Goal: Task Accomplishment & Management: Manage account settings

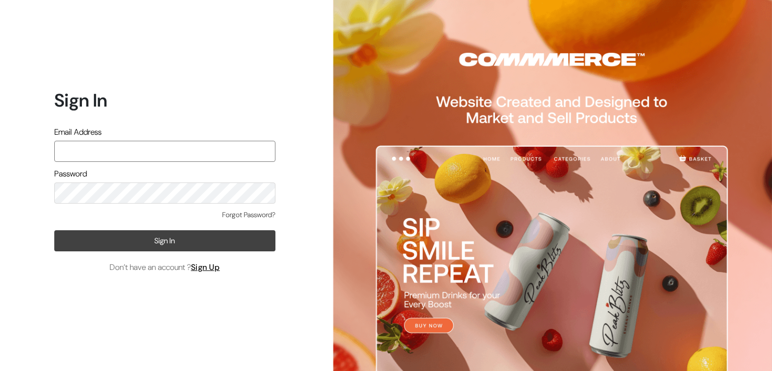
type input "varnambyaadhira@gmail.com"
click at [175, 244] on button "Sign In" at bounding box center [164, 240] width 221 height 21
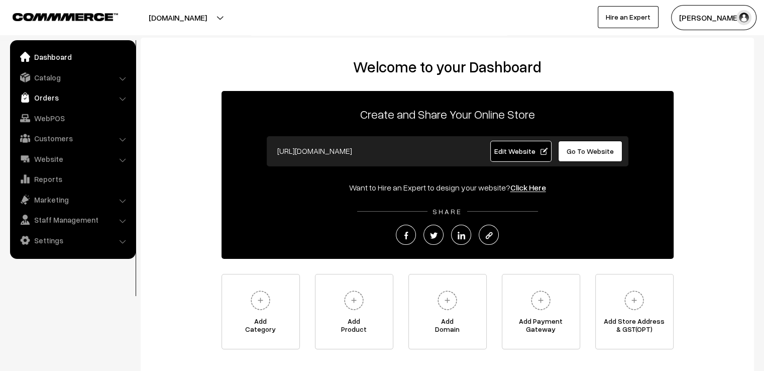
click at [40, 100] on link "Orders" at bounding box center [73, 97] width 120 height 18
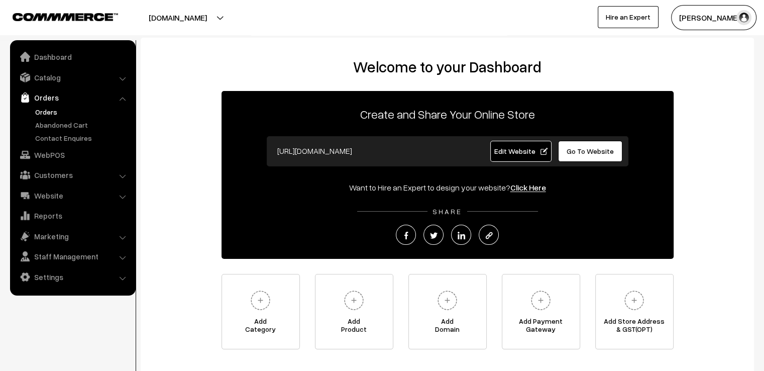
click at [46, 113] on link "Orders" at bounding box center [83, 112] width 100 height 11
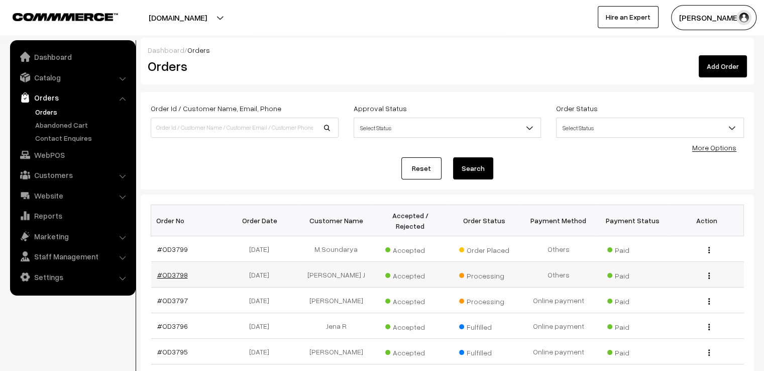
click at [169, 270] on link "#OD3798" at bounding box center [172, 274] width 31 height 9
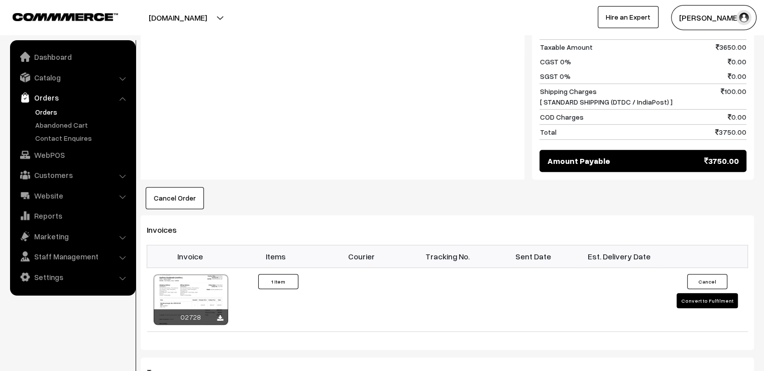
scroll to position [563, 0]
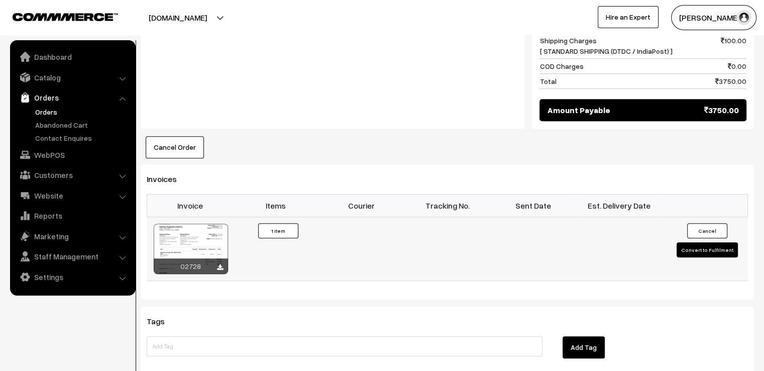
click at [690, 242] on button "Convert to Fulfilment" at bounding box center [707, 249] width 61 height 15
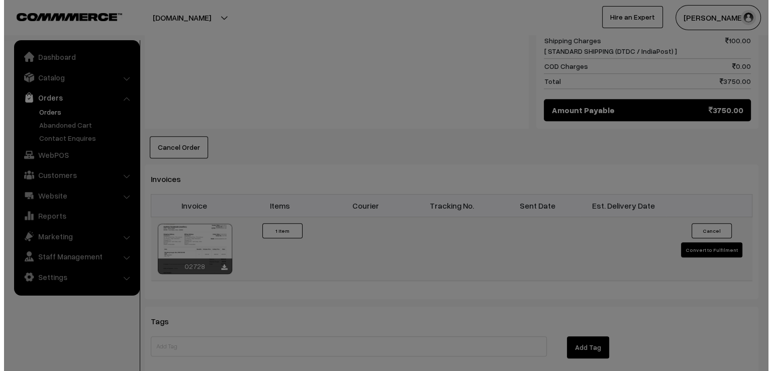
scroll to position [563, 0]
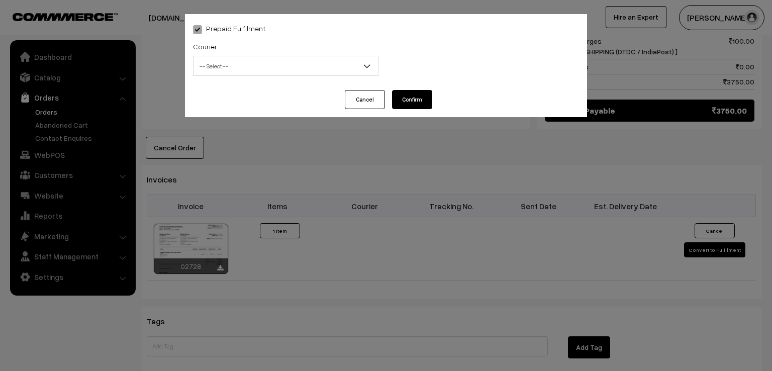
click at [320, 74] on span "-- Select --" at bounding box center [285, 66] width 184 height 18
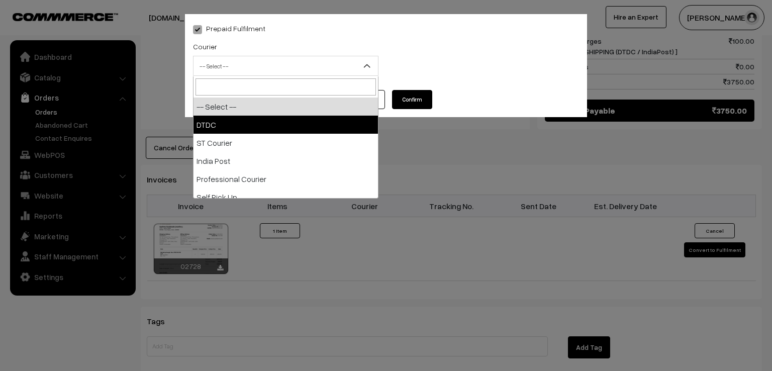
select select "1"
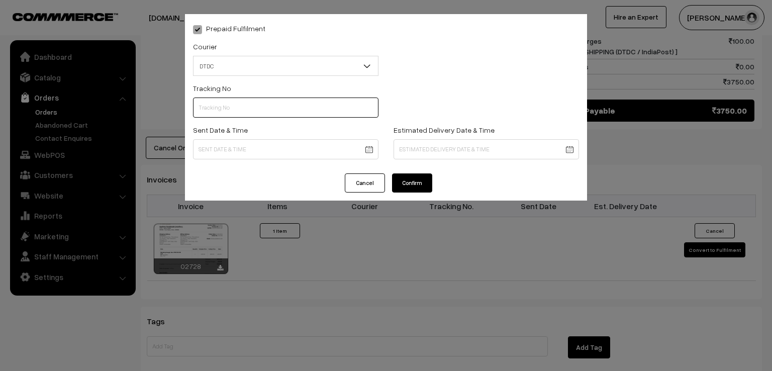
click at [294, 108] on input "text" at bounding box center [285, 108] width 185 height 20
type input "d"
type input "S"
type input "D1005367813"
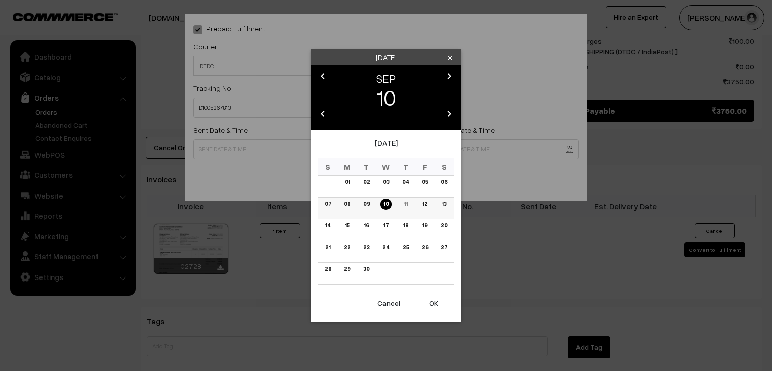
click at [369, 210] on td "09" at bounding box center [367, 209] width 20 height 22
click at [364, 200] on link "09" at bounding box center [366, 204] width 13 height 11
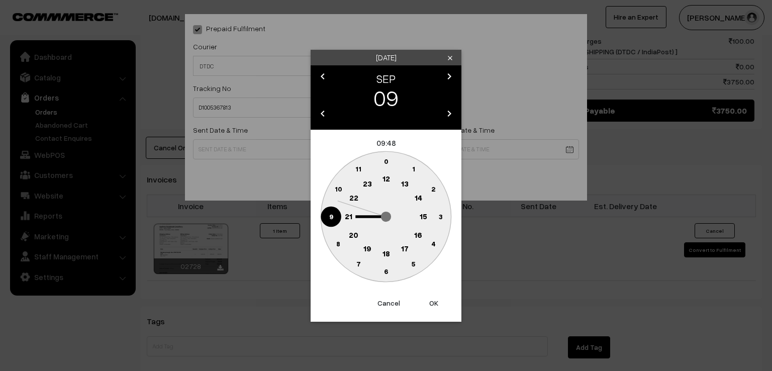
click at [325, 221] on circle at bounding box center [331, 216] width 21 height 21
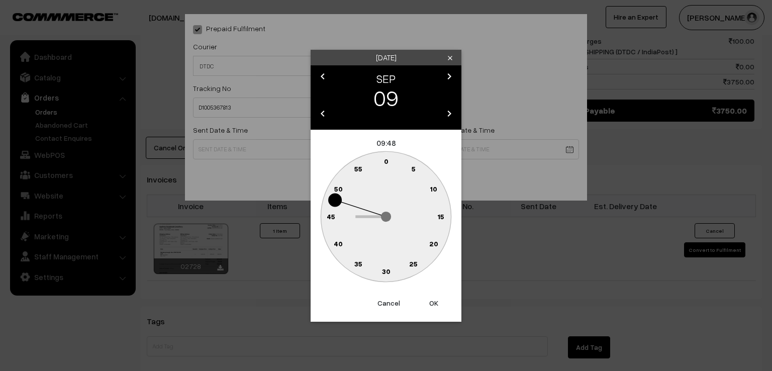
click at [386, 159] on text "0" at bounding box center [386, 161] width 5 height 9
type input "09-09-2025 09:00"
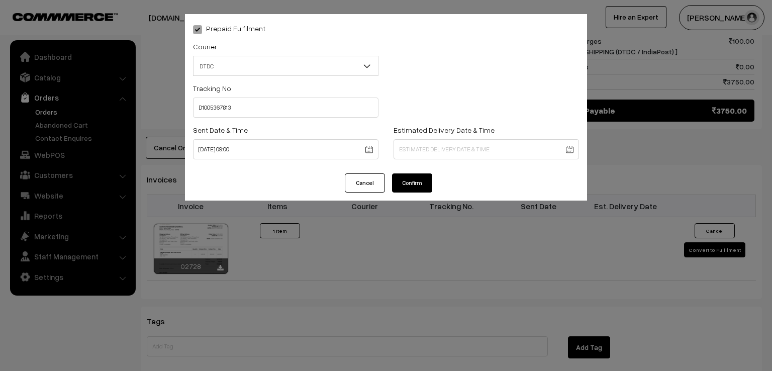
click at [408, 180] on button "Confirm" at bounding box center [412, 182] width 40 height 19
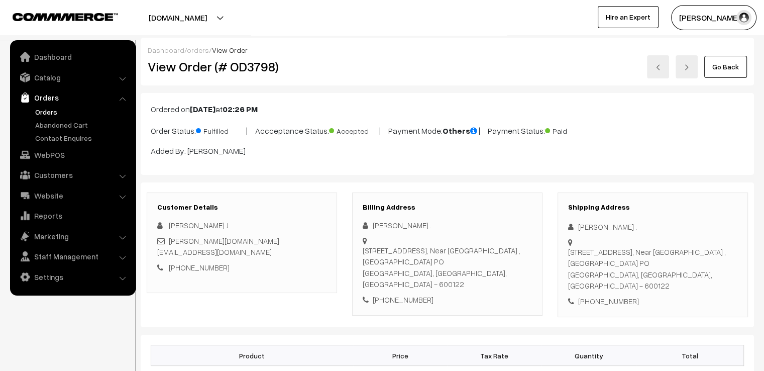
click at [723, 77] on link "Go Back" at bounding box center [726, 67] width 43 height 22
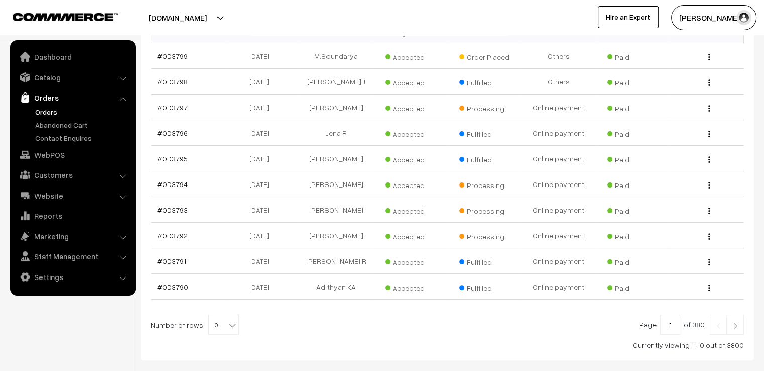
scroll to position [236, 0]
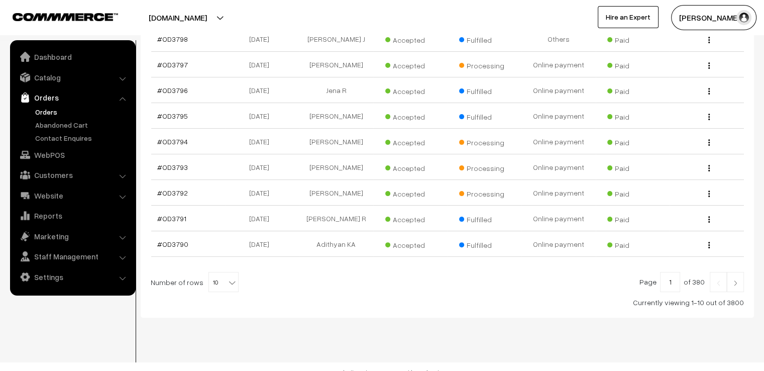
click at [219, 272] on span "10" at bounding box center [223, 282] width 29 height 20
select select "100"
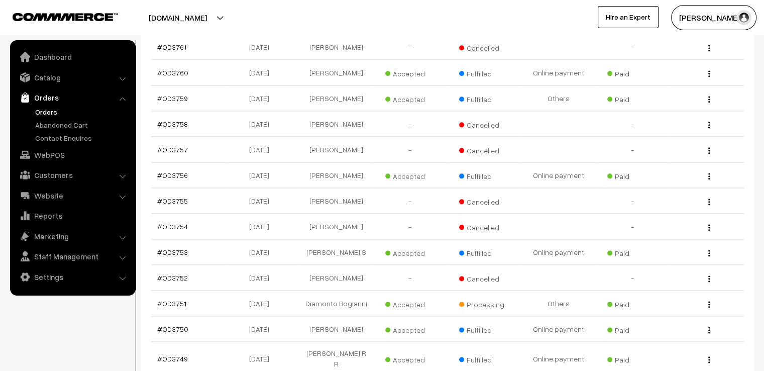
scroll to position [1206, 0]
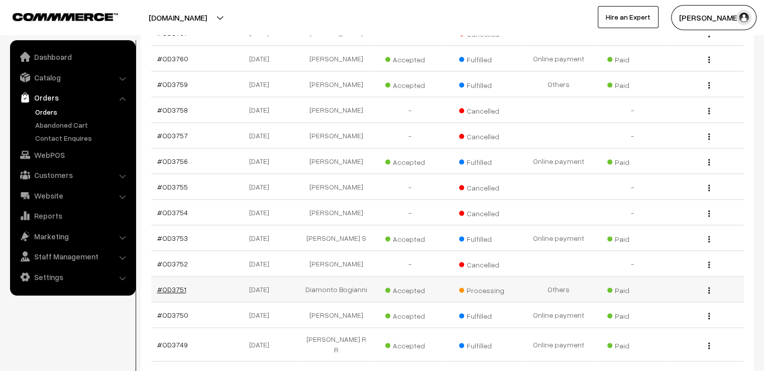
click at [169, 291] on link "#OD3751" at bounding box center [171, 289] width 29 height 9
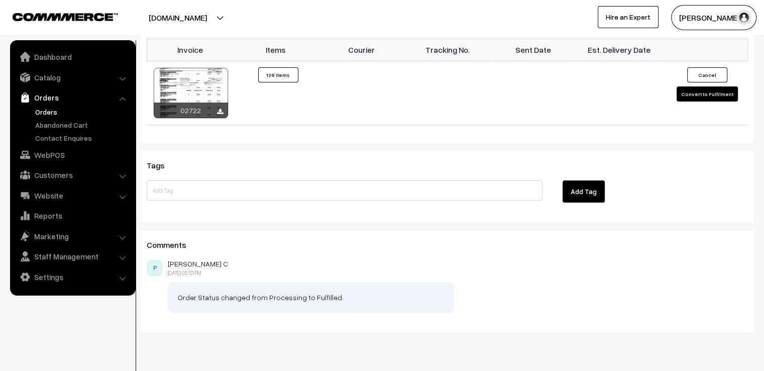
scroll to position [3902, 0]
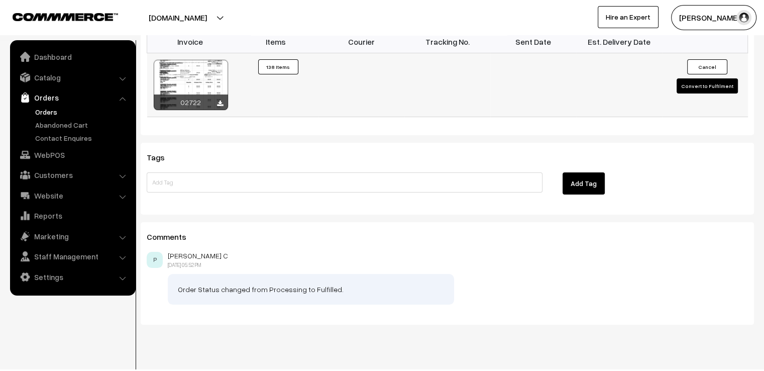
click at [702, 78] on button "Convert to Fulfilment" at bounding box center [707, 85] width 61 height 15
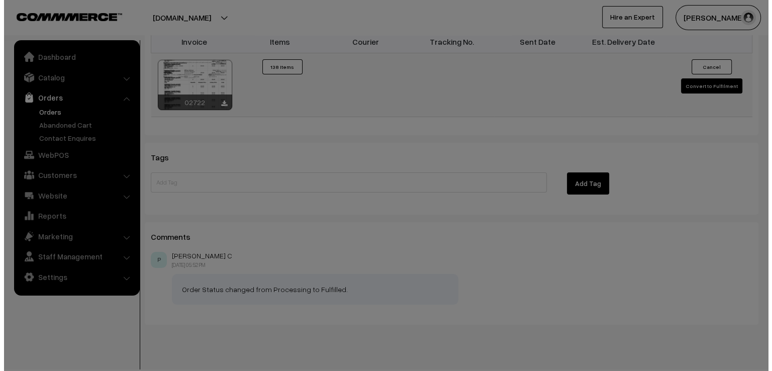
scroll to position [3943, 0]
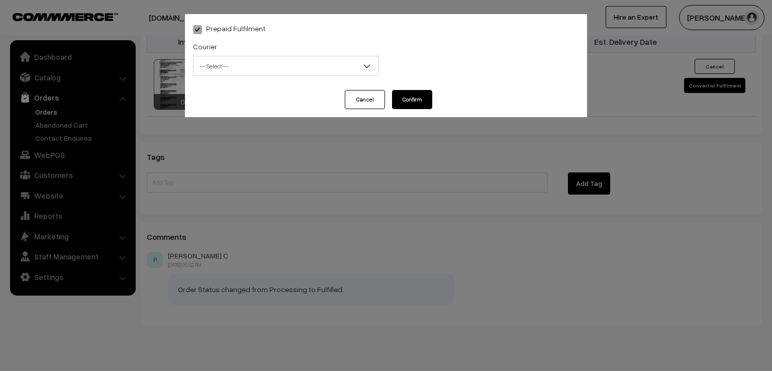
click at [324, 68] on span "-- Select --" at bounding box center [285, 66] width 184 height 18
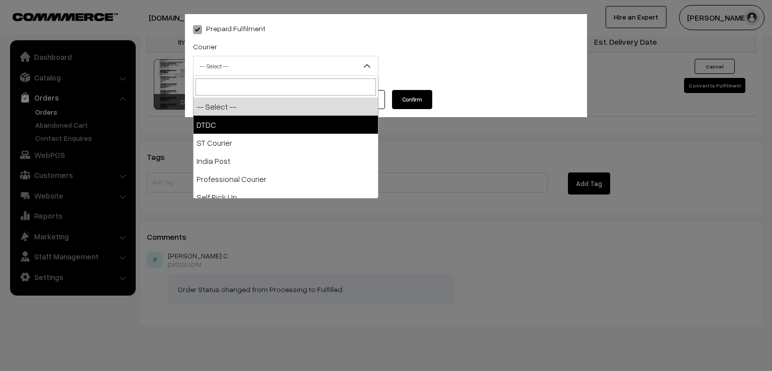
select select "1"
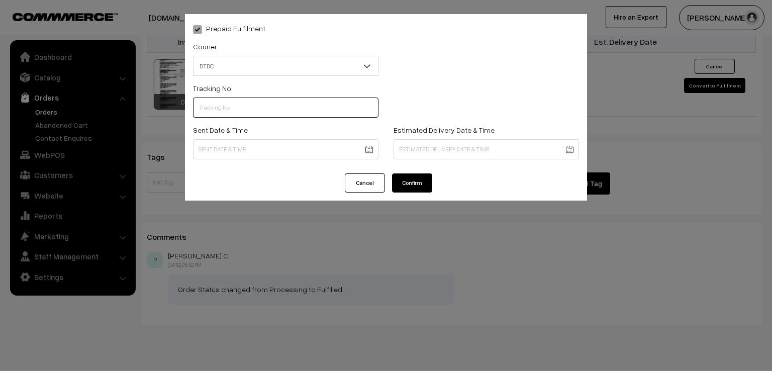
click at [308, 115] on input "text" at bounding box center [285, 108] width 185 height 20
type input "D1005367815"
click at [304, 160] on div "Sent Date & Time" at bounding box center [285, 145] width 201 height 42
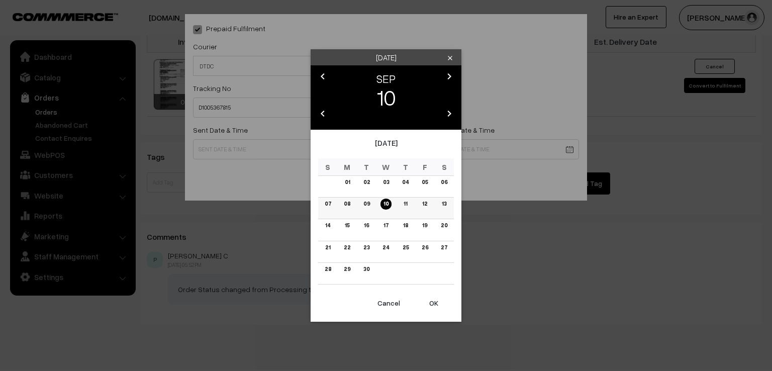
click at [365, 204] on link "09" at bounding box center [366, 204] width 13 height 11
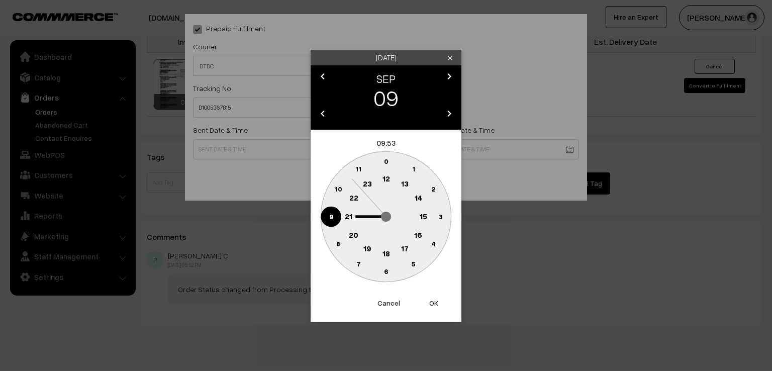
click at [334, 218] on circle at bounding box center [331, 216] width 21 height 21
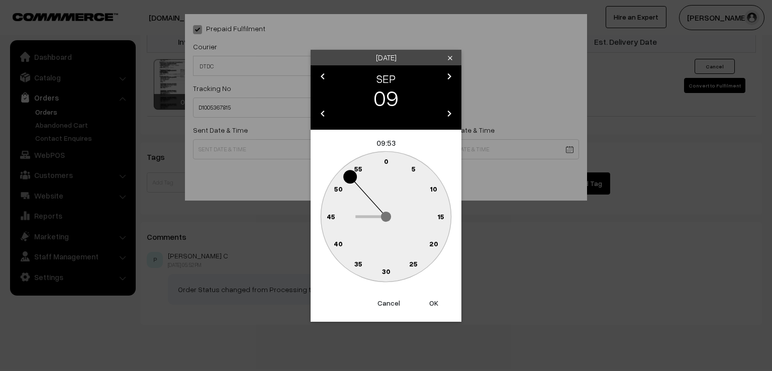
click at [385, 162] on text "0" at bounding box center [386, 161] width 5 height 9
type input "09-09-2025 09:00"
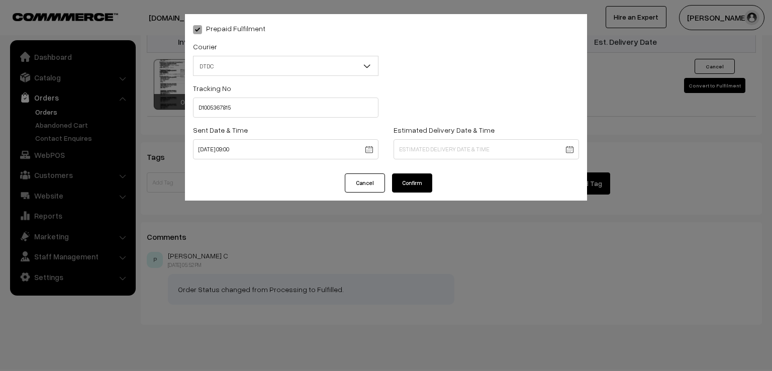
click at [402, 187] on button "Confirm" at bounding box center [412, 182] width 40 height 19
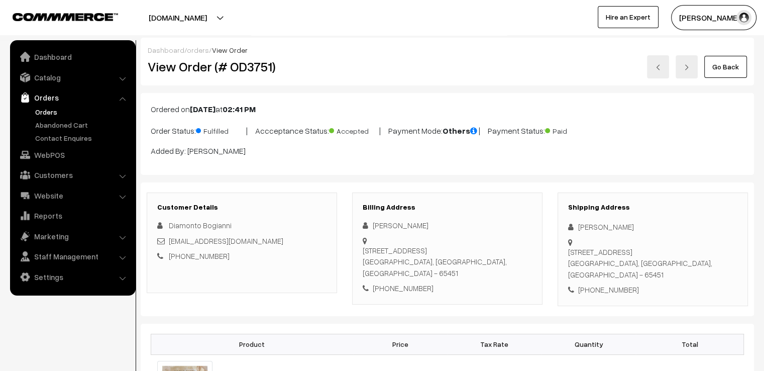
click at [734, 65] on link "Go Back" at bounding box center [726, 67] width 43 height 22
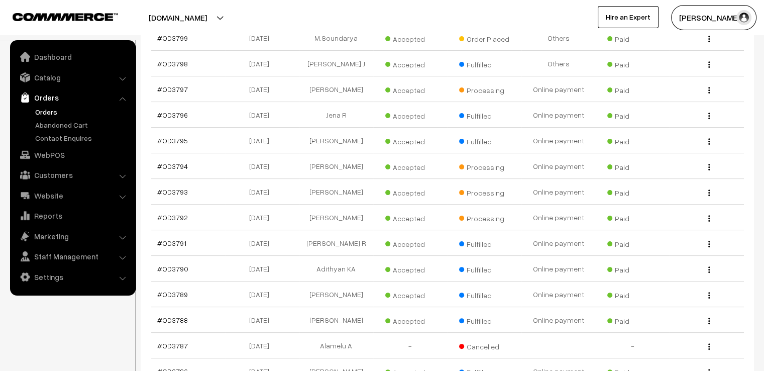
scroll to position [241, 0]
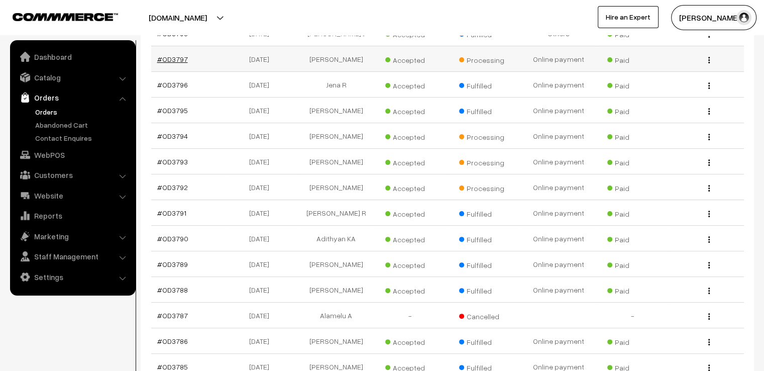
click at [173, 55] on link "#OD3797" at bounding box center [172, 59] width 31 height 9
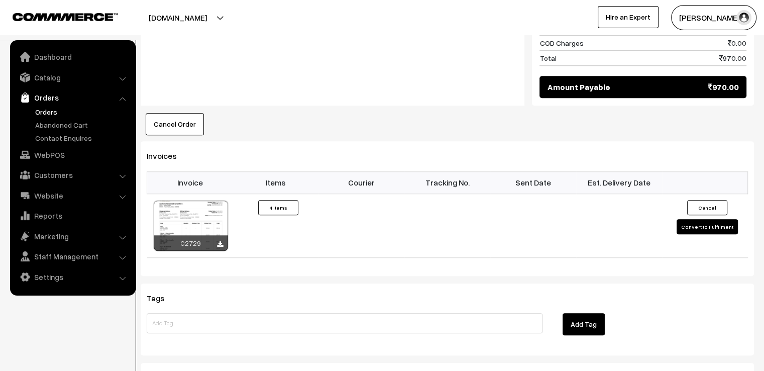
scroll to position [764, 0]
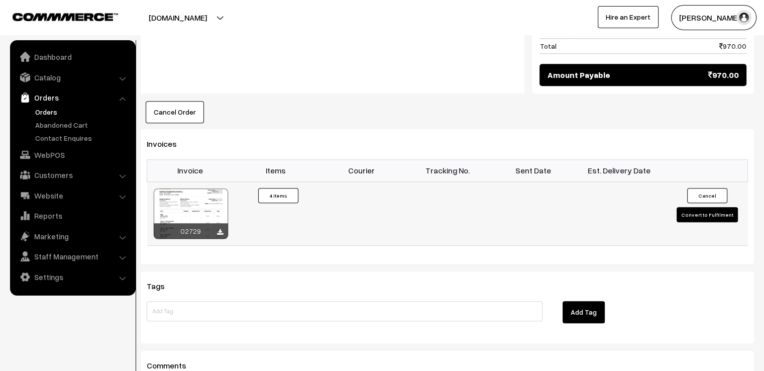
click at [720, 207] on button "Convert to Fulfilment" at bounding box center [707, 214] width 61 height 15
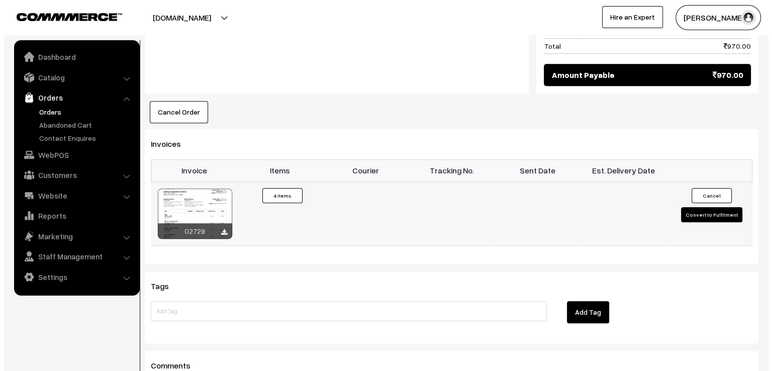
scroll to position [767, 0]
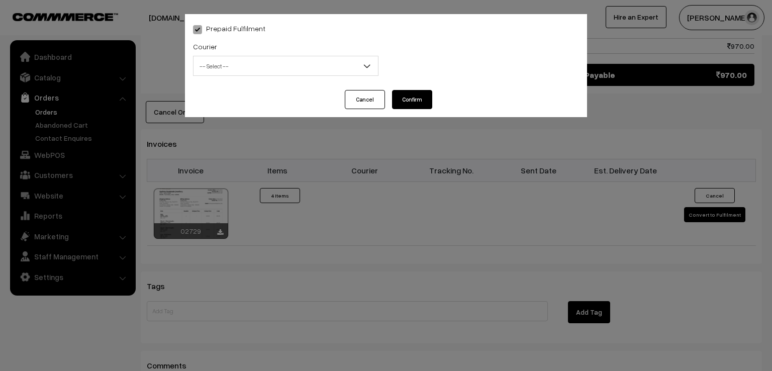
click at [345, 73] on span "-- Select --" at bounding box center [285, 66] width 184 height 18
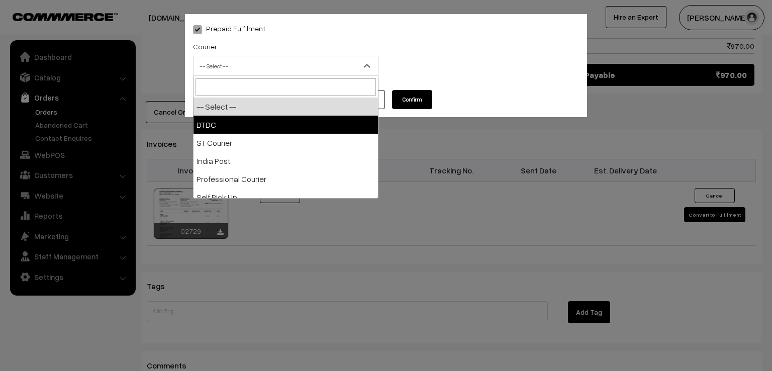
select select "1"
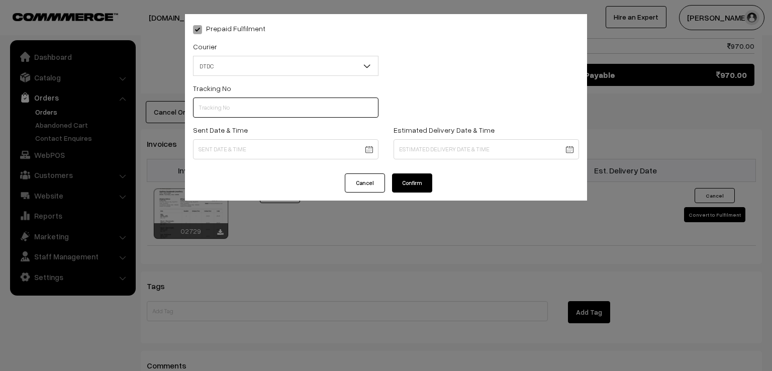
click at [288, 110] on input "text" at bounding box center [285, 108] width 185 height 20
type input "7D115989771"
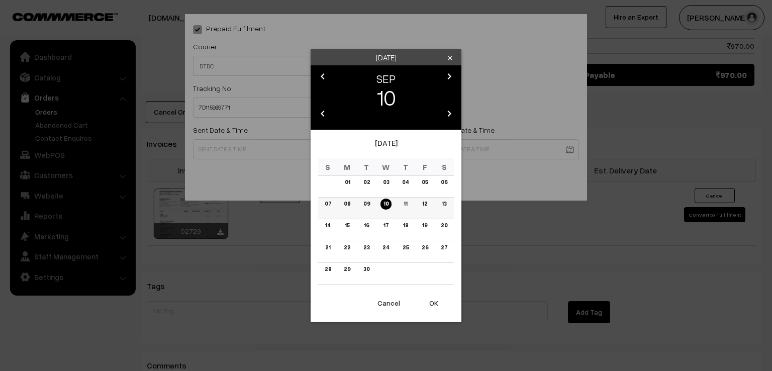
click at [368, 202] on link "09" at bounding box center [366, 204] width 13 height 11
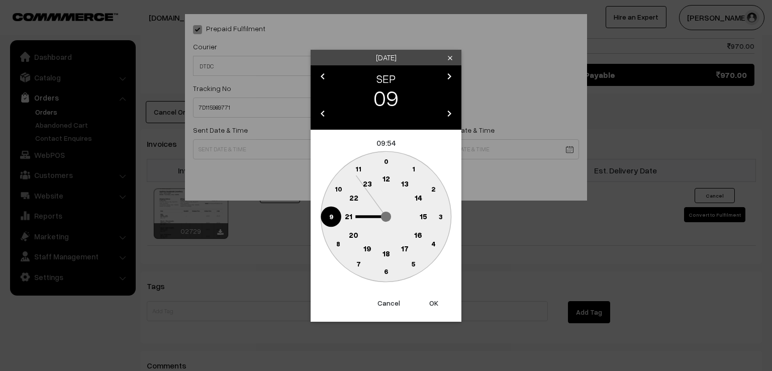
click at [325, 218] on circle at bounding box center [331, 216] width 21 height 21
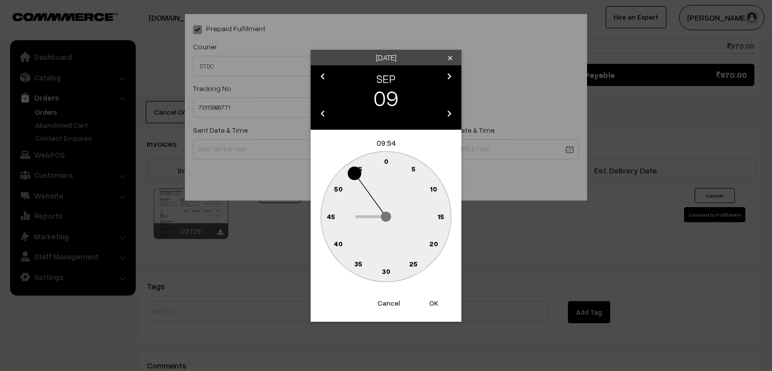
click at [385, 162] on text "0" at bounding box center [386, 161] width 5 height 9
type input "[DATE] 09:00"
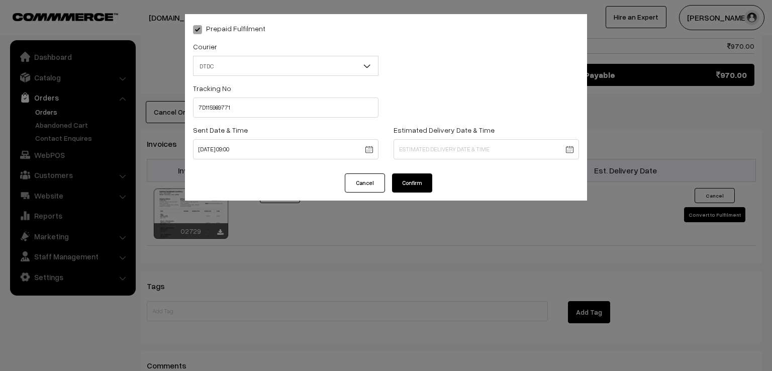
click at [398, 183] on button "Confirm" at bounding box center [412, 182] width 40 height 19
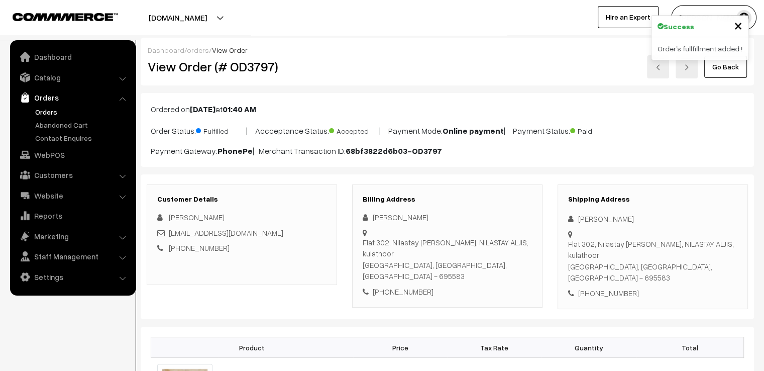
click at [733, 71] on link "Go Back" at bounding box center [726, 67] width 43 height 22
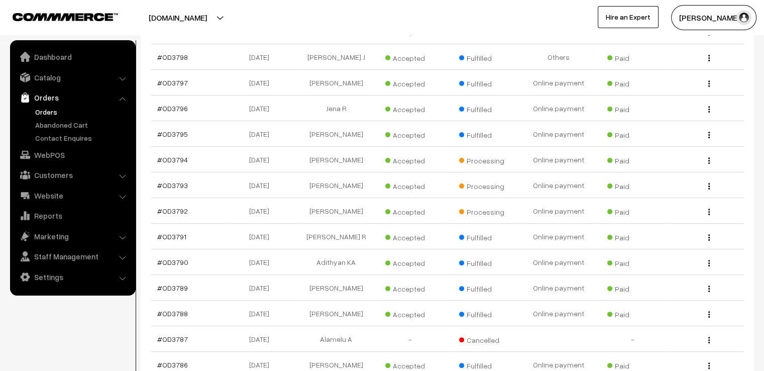
scroll to position [221, 0]
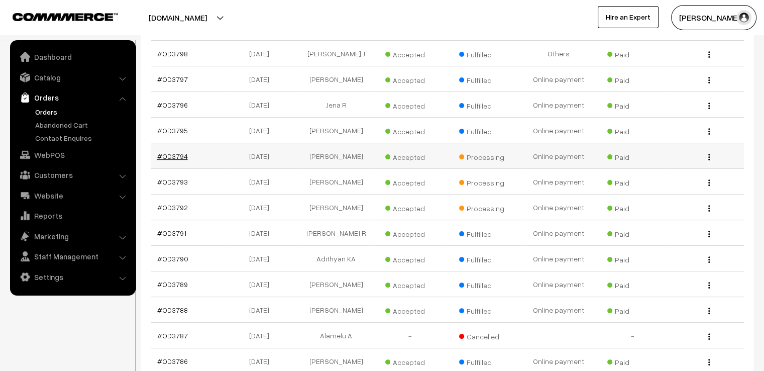
click at [176, 152] on link "#OD3794" at bounding box center [172, 156] width 31 height 9
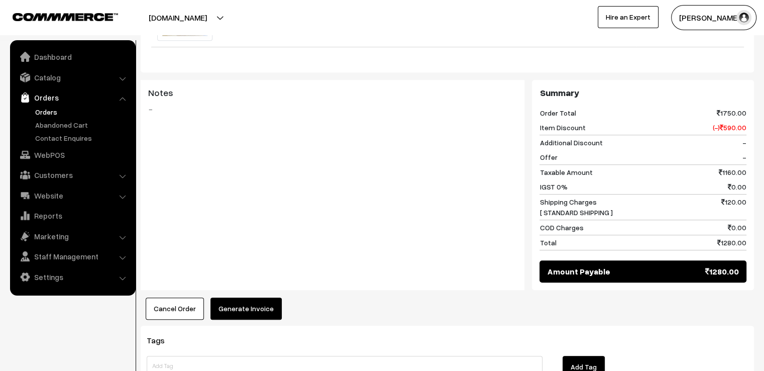
scroll to position [649, 0]
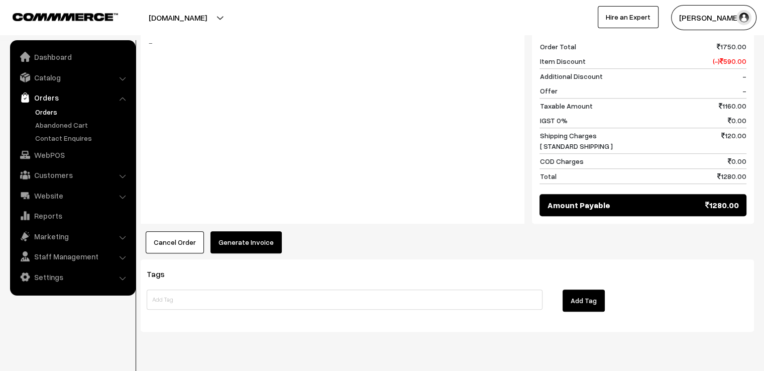
click at [251, 231] on button "Generate Invoice" at bounding box center [246, 242] width 71 height 22
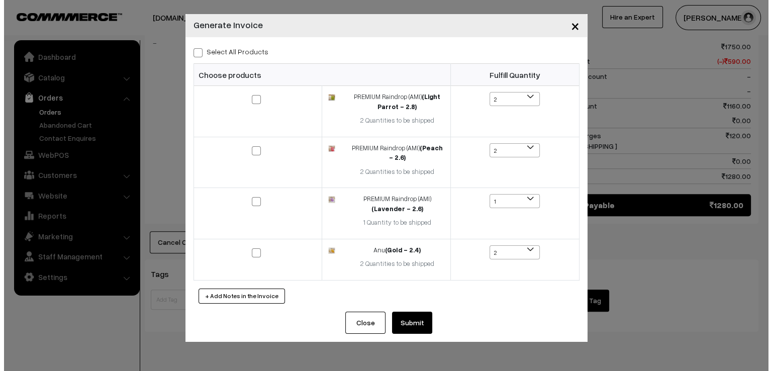
scroll to position [652, 0]
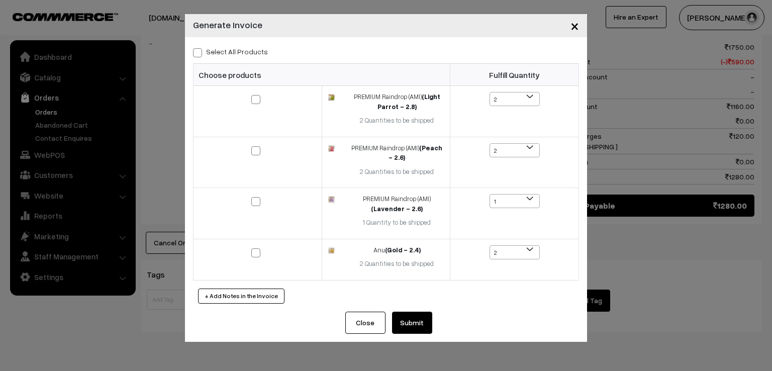
click at [198, 50] on span at bounding box center [197, 52] width 9 height 9
click at [198, 50] on input "Select All Products" at bounding box center [196, 51] width 7 height 7
checkbox input "true"
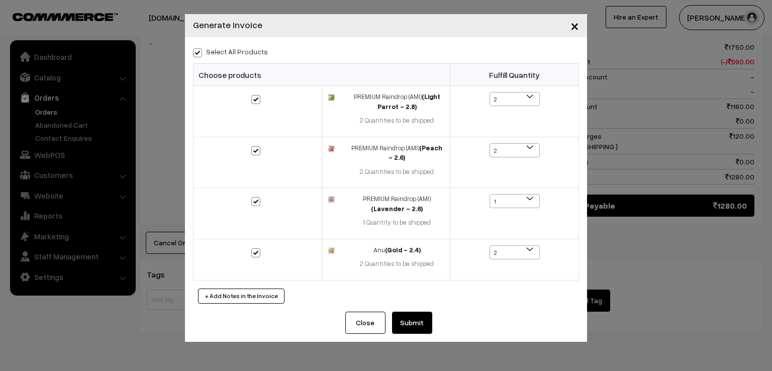
checkbox input "true"
click at [399, 316] on button "Submit" at bounding box center [412, 323] width 40 height 22
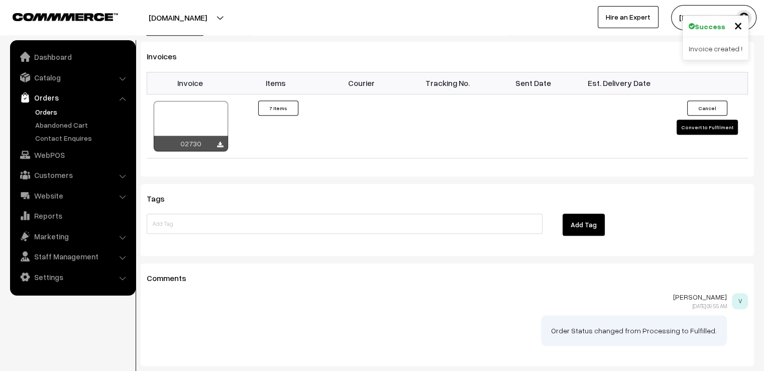
scroll to position [870, 0]
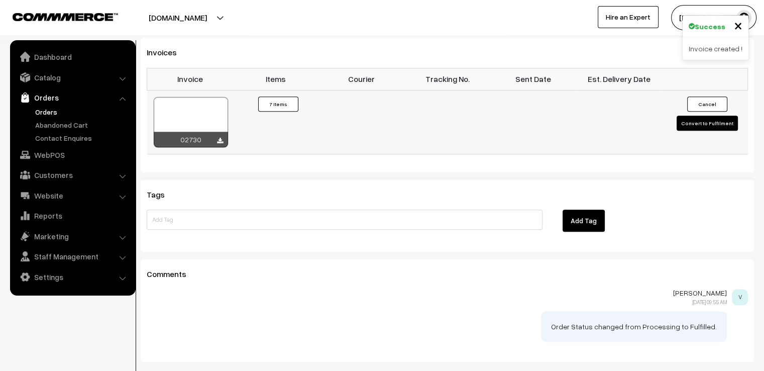
click at [714, 116] on button "Convert to Fulfilment" at bounding box center [707, 123] width 61 height 15
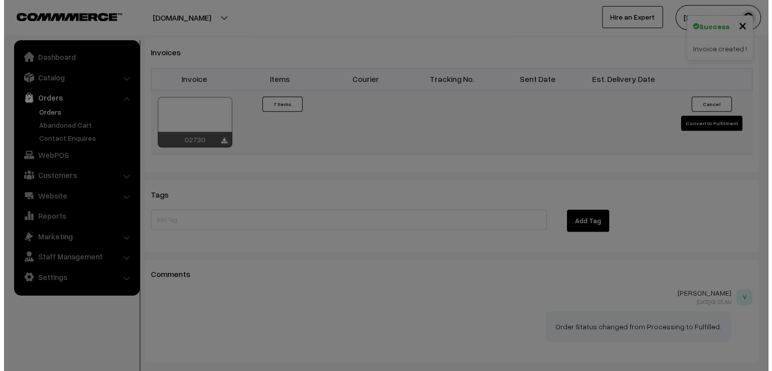
scroll to position [873, 0]
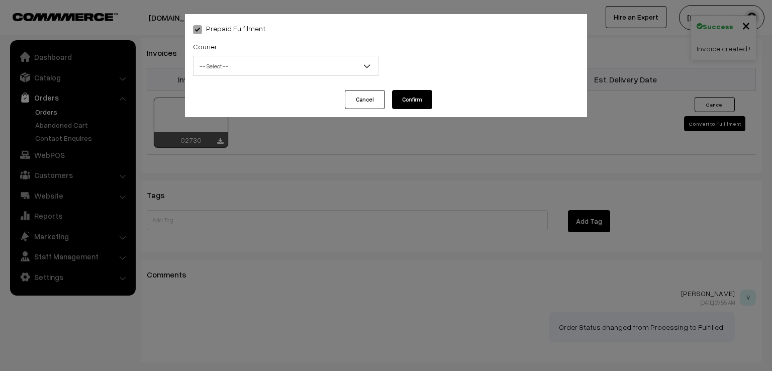
click at [246, 59] on span "-- Select --" at bounding box center [285, 66] width 184 height 18
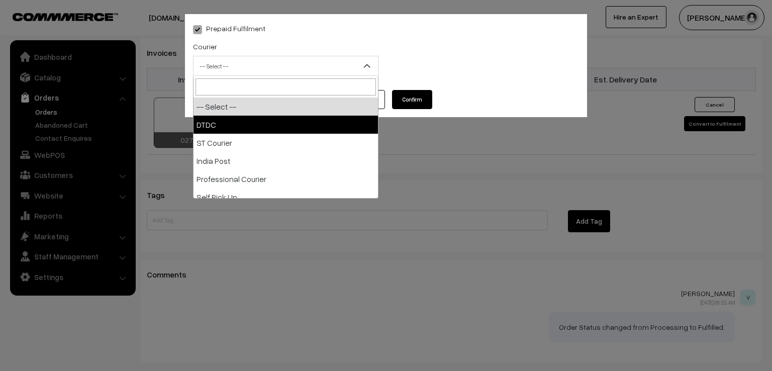
select select "1"
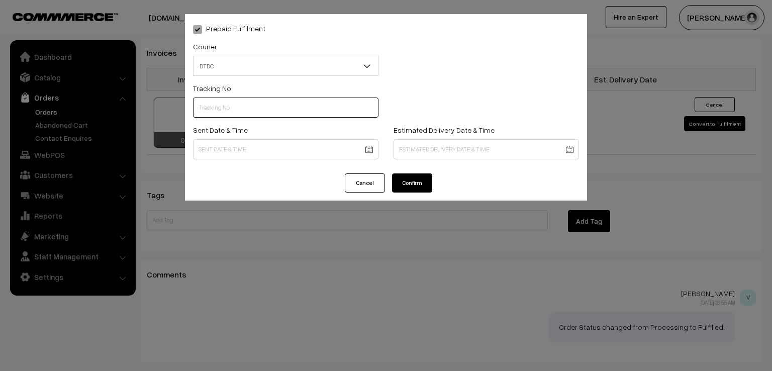
click at [243, 112] on input "text" at bounding box center [285, 108] width 185 height 20
type input "7D115989770"
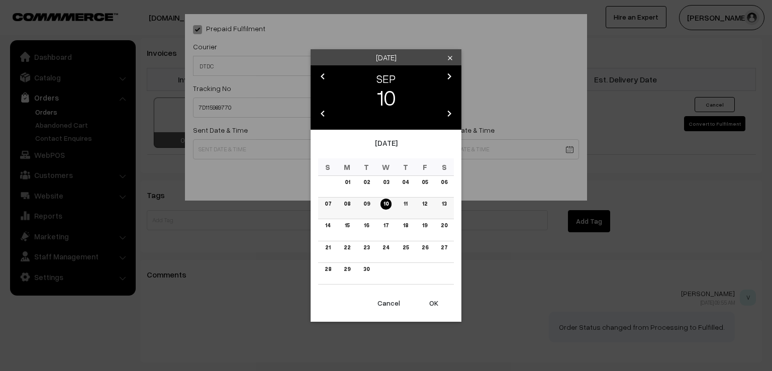
click at [367, 204] on link "09" at bounding box center [366, 204] width 13 height 11
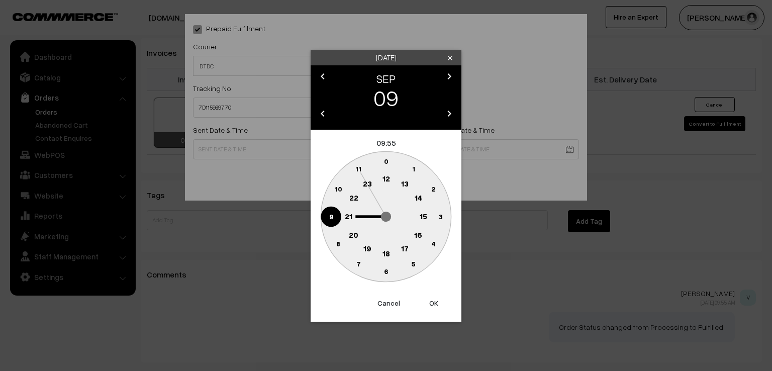
click at [328, 212] on circle at bounding box center [331, 216] width 21 height 21
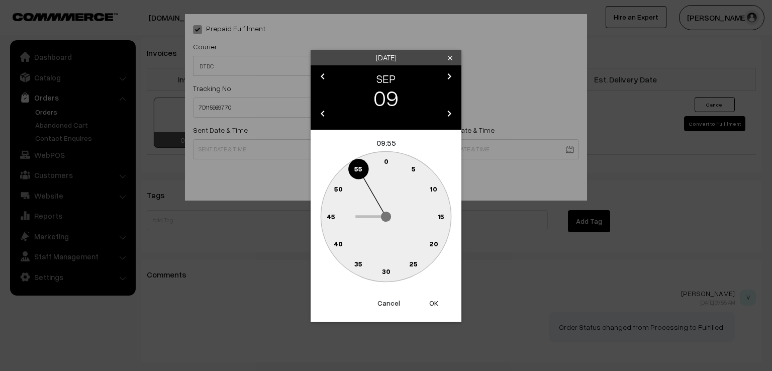
click at [386, 155] on circle at bounding box center [386, 161] width 21 height 21
type input "09-09-2025 09:00"
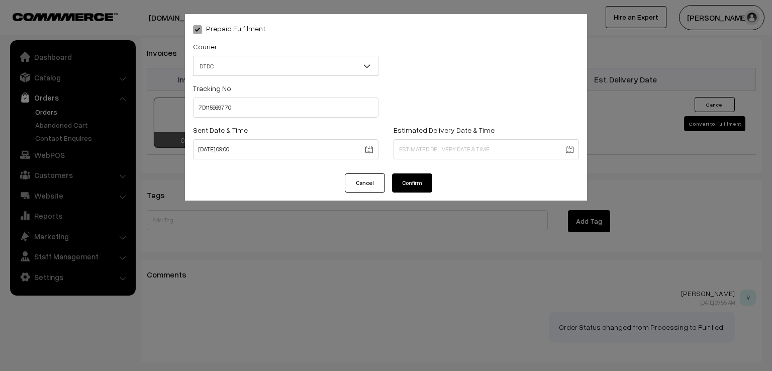
click at [407, 183] on button "Confirm" at bounding box center [412, 182] width 40 height 19
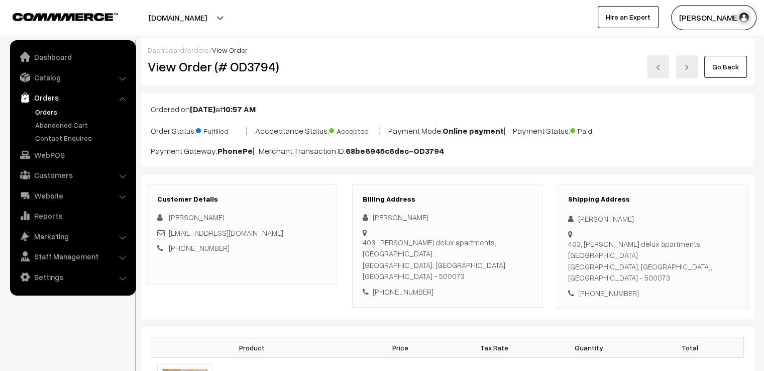
click at [710, 67] on link "Go Back" at bounding box center [726, 67] width 43 height 22
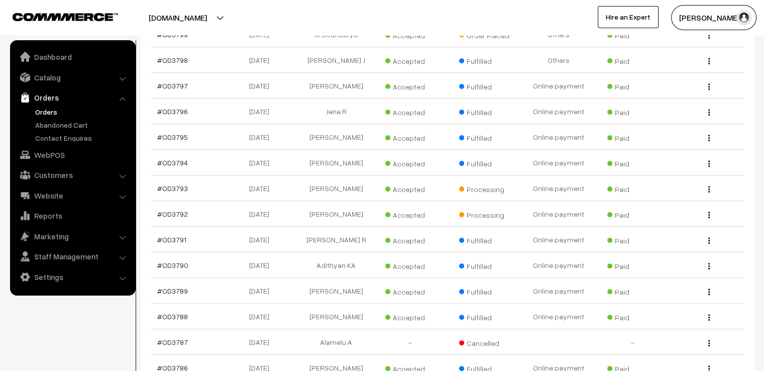
scroll to position [221, 0]
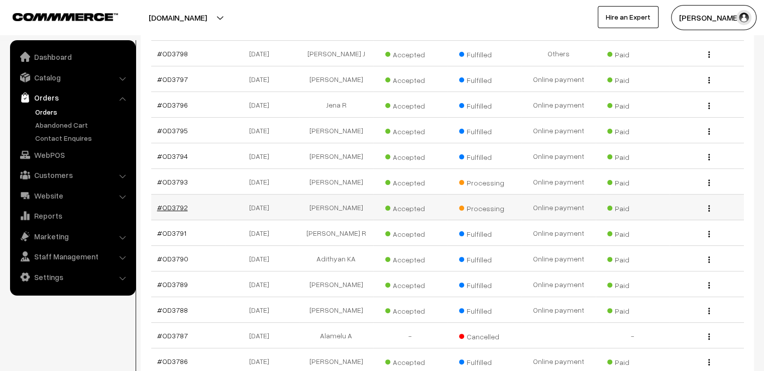
click at [175, 203] on link "#OD3792" at bounding box center [172, 207] width 31 height 9
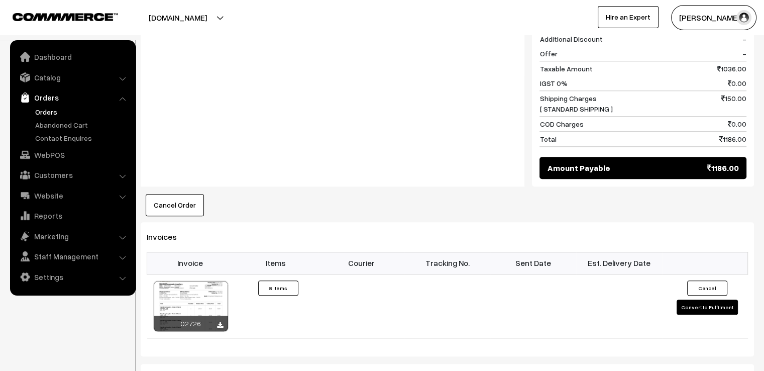
scroll to position [959, 0]
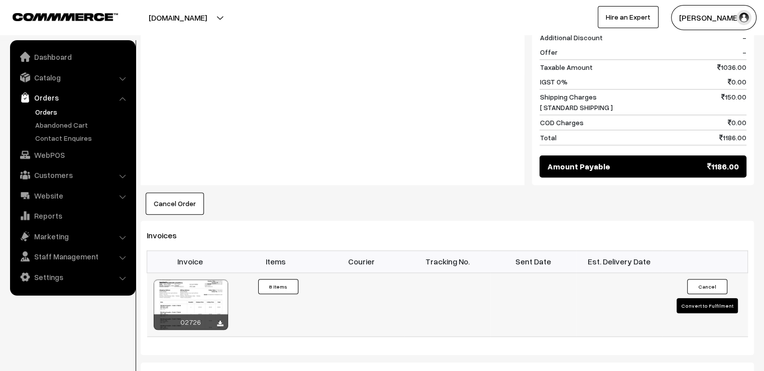
click at [702, 298] on button "Convert to Fulfilment" at bounding box center [707, 305] width 61 height 15
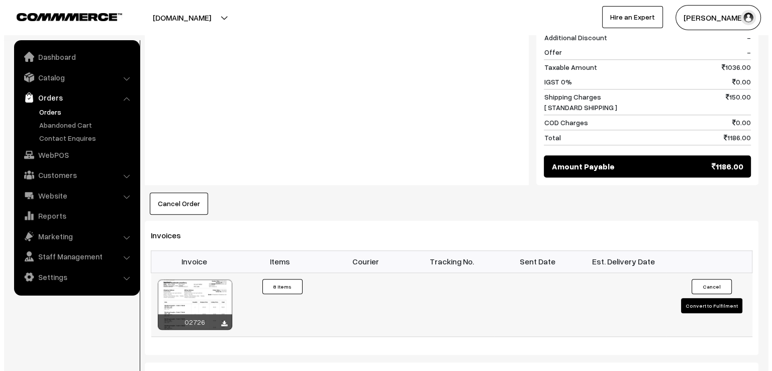
scroll to position [966, 0]
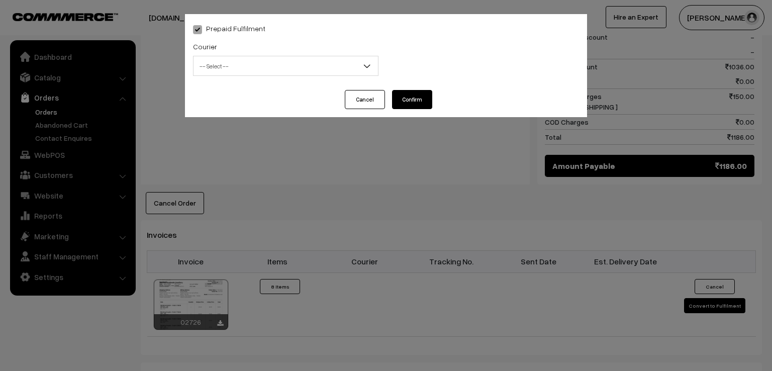
click at [366, 59] on span at bounding box center [371, 68] width 10 height 25
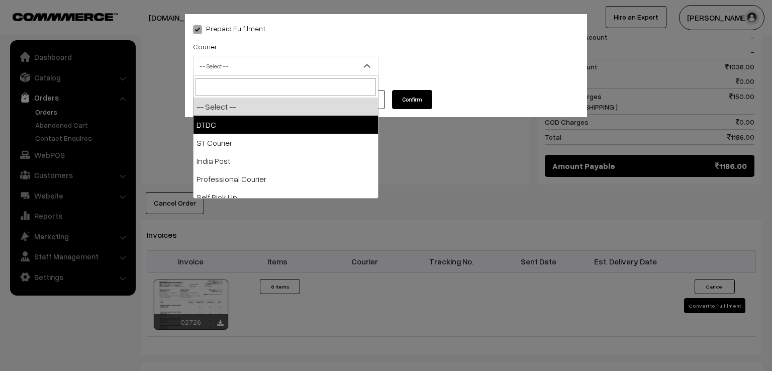
select select "1"
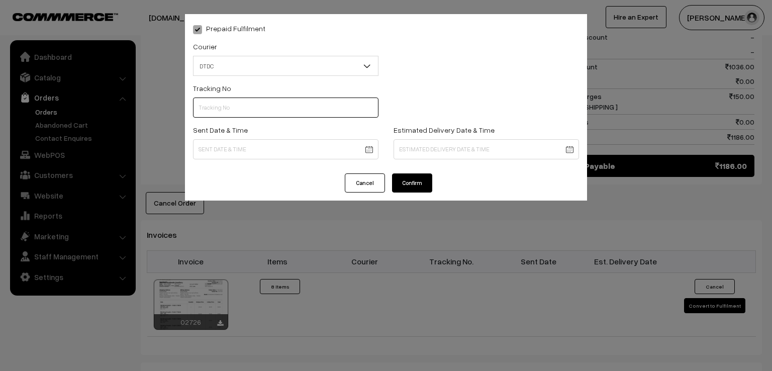
click at [272, 107] on input "text" at bounding box center [285, 108] width 185 height 20
type input "7D155207890"
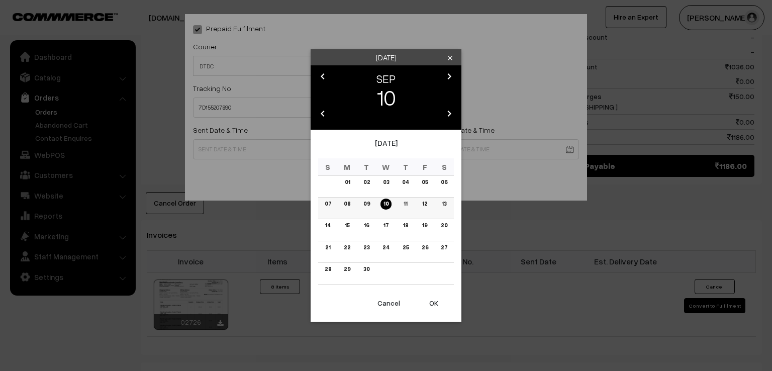
click at [363, 205] on link "09" at bounding box center [366, 204] width 13 height 11
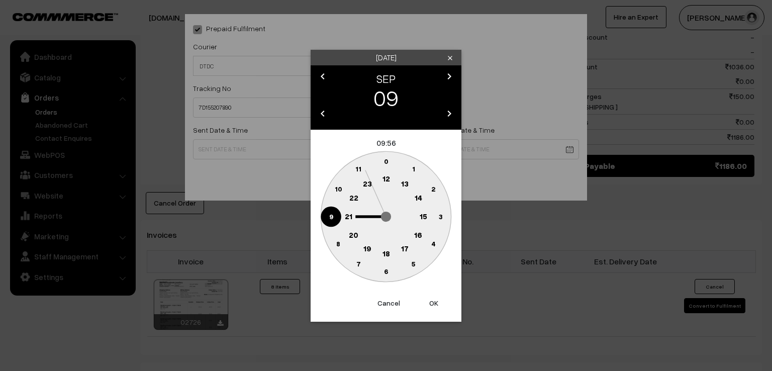
click at [331, 216] on text "9" at bounding box center [331, 216] width 4 height 9
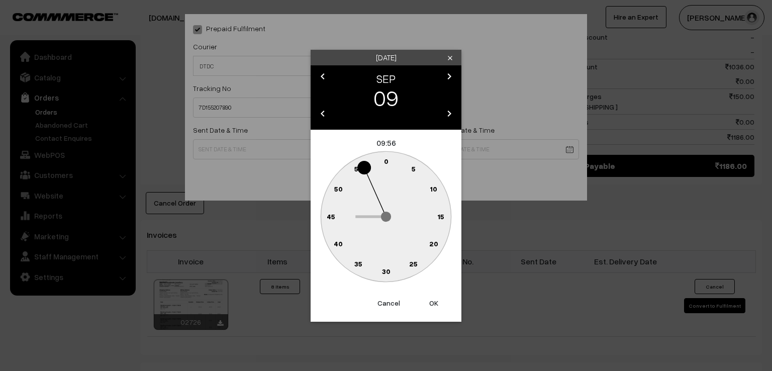
click at [386, 161] on text "0" at bounding box center [386, 161] width 5 height 9
type input "09-09-2025 09:00"
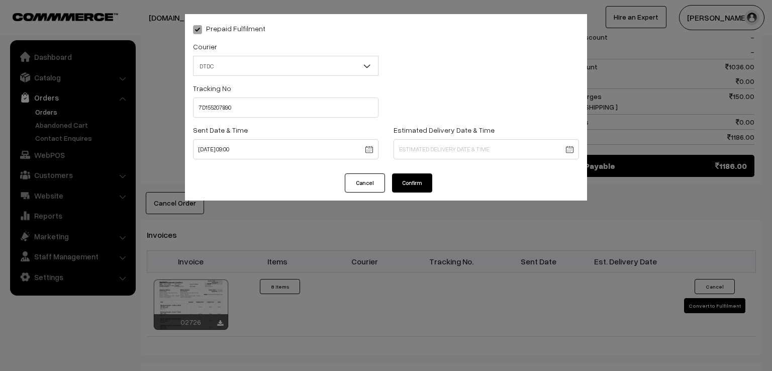
click at [401, 179] on button "Confirm" at bounding box center [412, 182] width 40 height 19
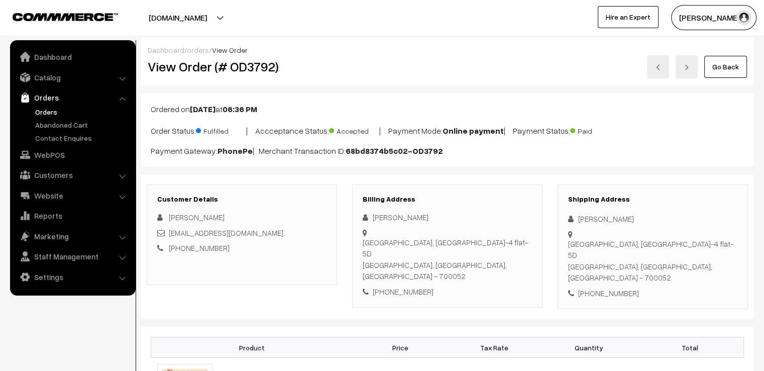
click at [726, 73] on link "Go Back" at bounding box center [726, 67] width 43 height 22
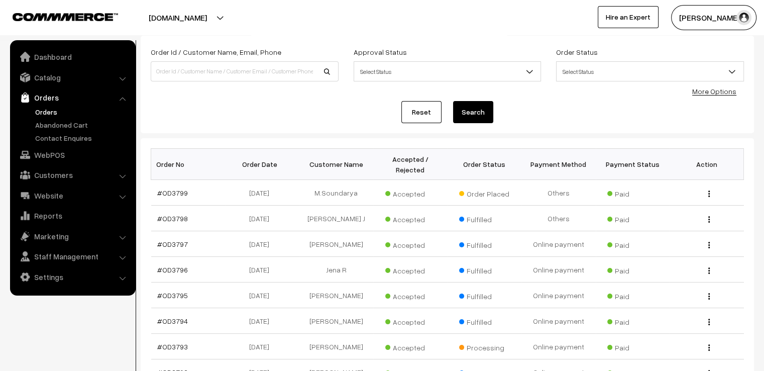
scroll to position [121, 0]
